Goal: Information Seeking & Learning: Learn about a topic

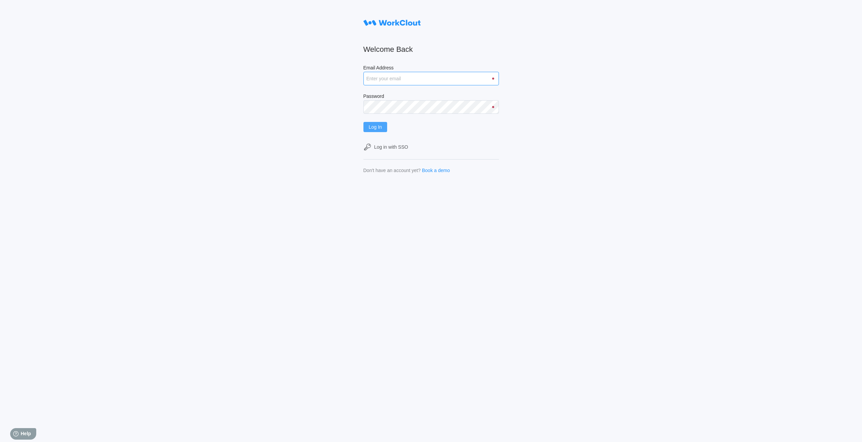
type input "[EMAIL_ADDRESS][DOMAIN_NAME]"
click at [378, 126] on span "Log In" at bounding box center [375, 127] width 13 height 5
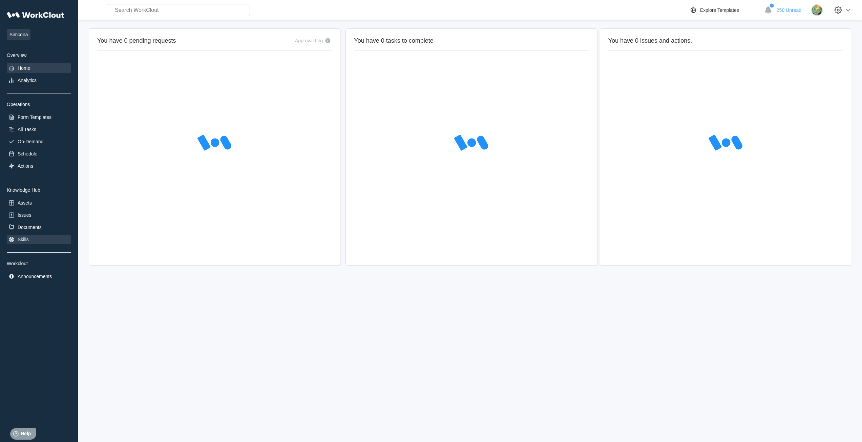
click at [36, 239] on div "Skills" at bounding box center [39, 239] width 64 height 9
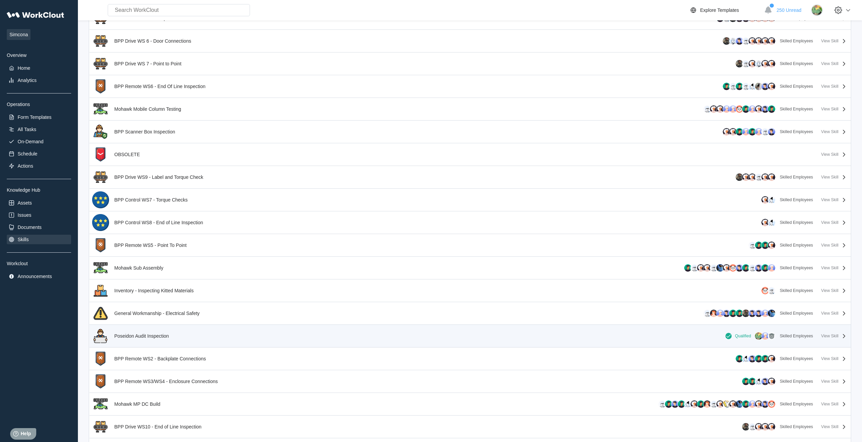
scroll to position [271, 0]
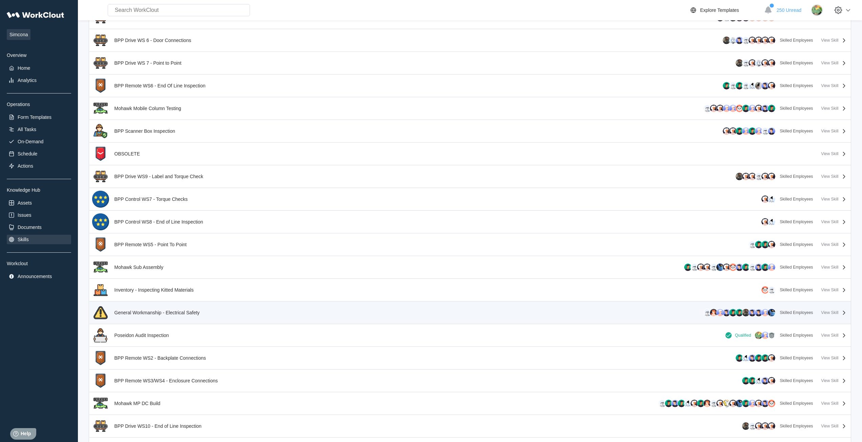
click at [163, 315] on div "General Workmanship - Electrical Safety" at bounding box center [157, 312] width 85 height 17
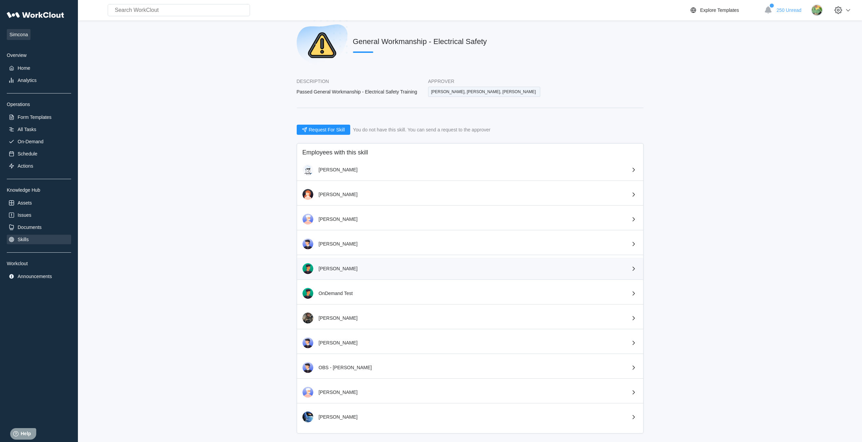
scroll to position [11, 0]
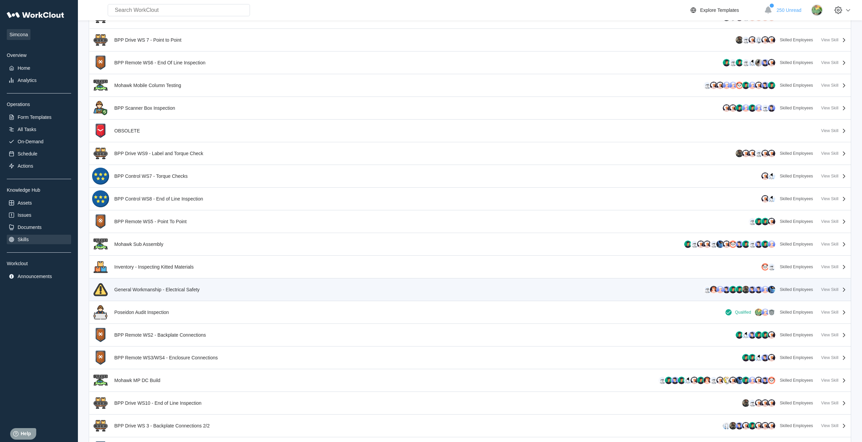
scroll to position [306, 0]
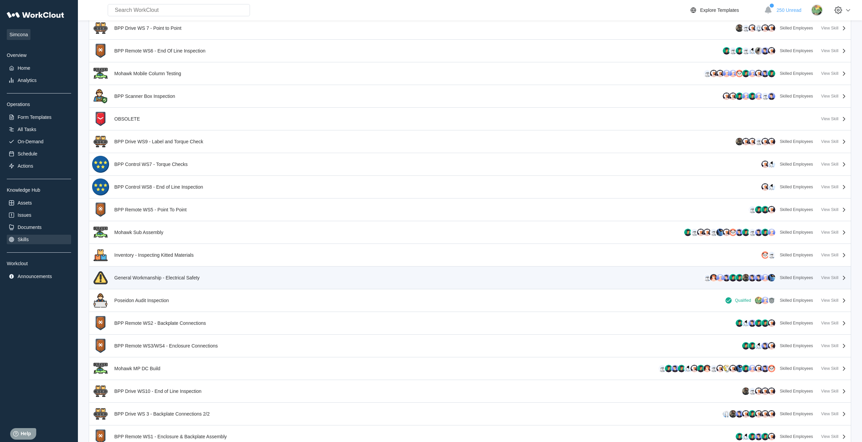
click at [175, 278] on div "General Workmanship - Electrical Safety" at bounding box center [157, 277] width 85 height 5
